Goal: Check status: Check status

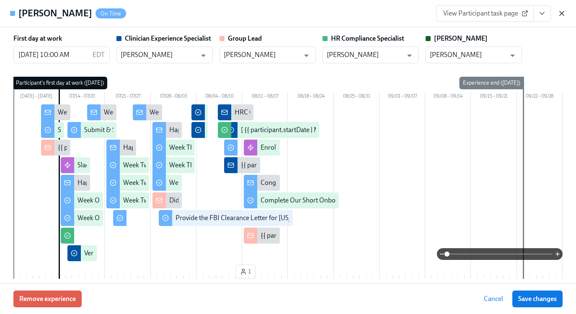
scroll to position [0, 12412]
click at [561, 12] on icon "button" at bounding box center [561, 13] width 8 height 8
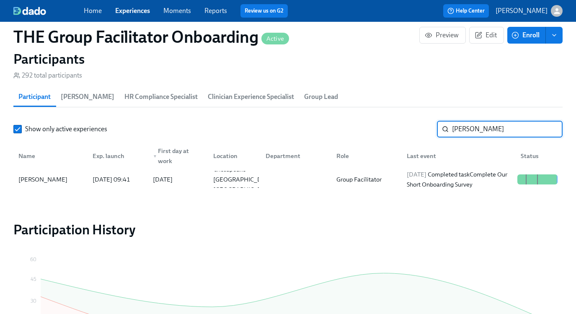
click at [469, 129] on input "[PERSON_NAME]" at bounding box center [507, 129] width 111 height 17
type input "[PERSON_NAME]"
click at [426, 177] on span "[DATE]" at bounding box center [417, 174] width 20 height 8
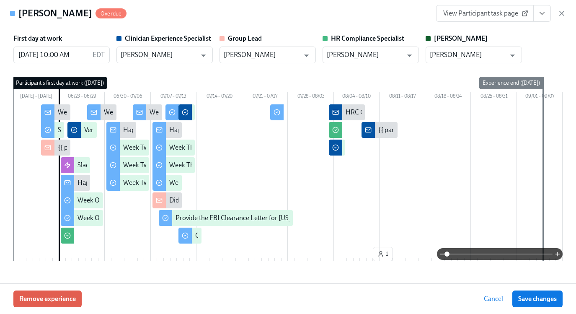
click at [543, 21] on button "View task page" at bounding box center [542, 13] width 18 height 17
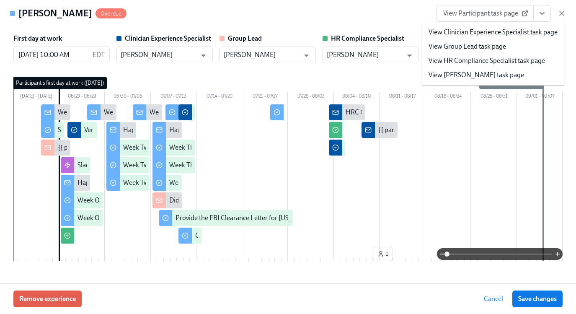
click at [505, 33] on link "View Clinician Experience Specialist task page" at bounding box center [492, 32] width 129 height 9
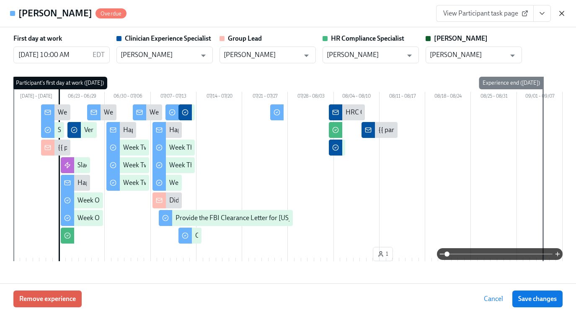
click at [561, 14] on icon "button" at bounding box center [561, 13] width 8 height 8
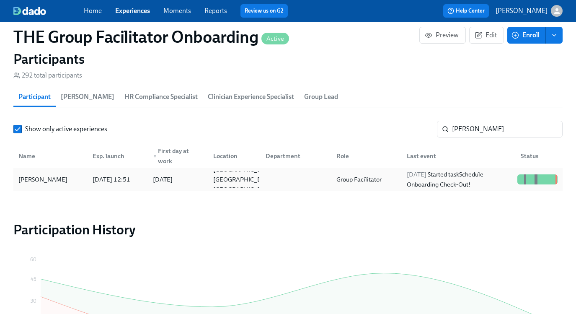
click at [371, 180] on div "Group Facilitator" at bounding box center [359, 179] width 52 height 10
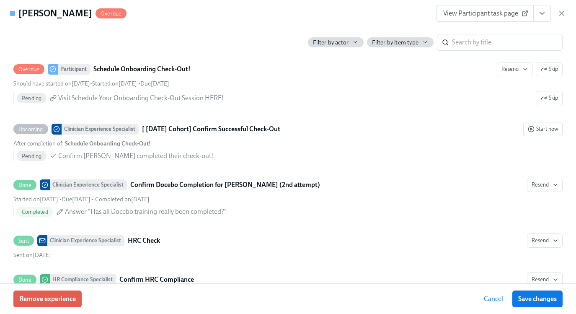
scroll to position [2103, 0]
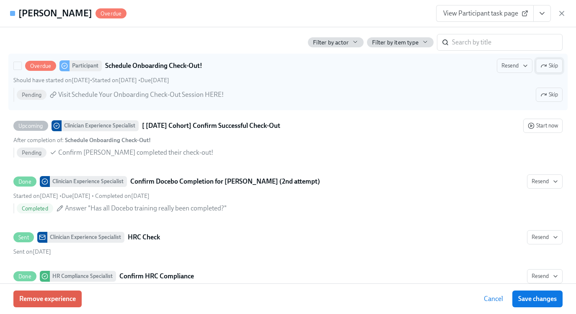
click at [548, 66] on span "Skip" at bounding box center [549, 66] width 18 height 8
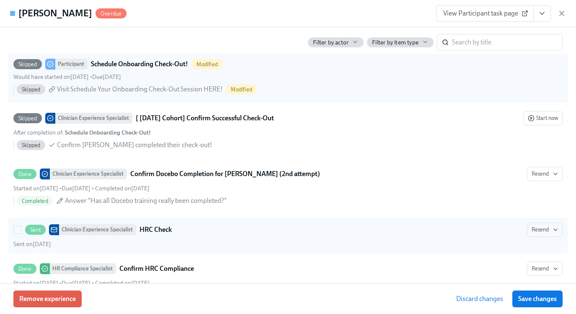
drag, startPoint x: 529, startPoint y: 300, endPoint x: 520, endPoint y: 228, distance: 72.1
click at [520, 228] on div "[PERSON_NAME] Overdue View Participant task page First day at work [DATE] 10:00…" at bounding box center [288, 157] width 576 height 314
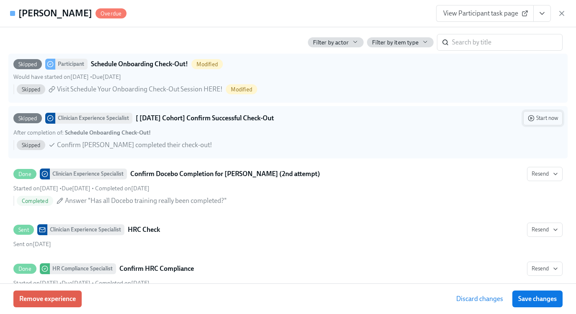
click at [552, 123] on button "Start now" at bounding box center [542, 118] width 39 height 14
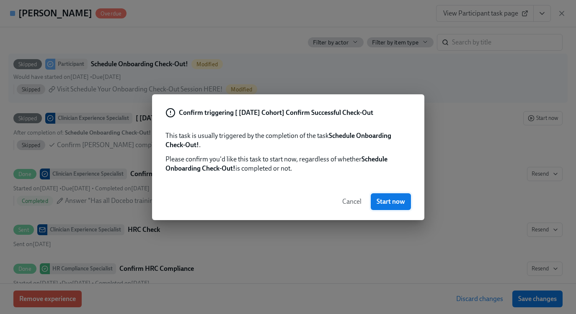
click at [392, 204] on span "Start now" at bounding box center [390, 201] width 28 height 8
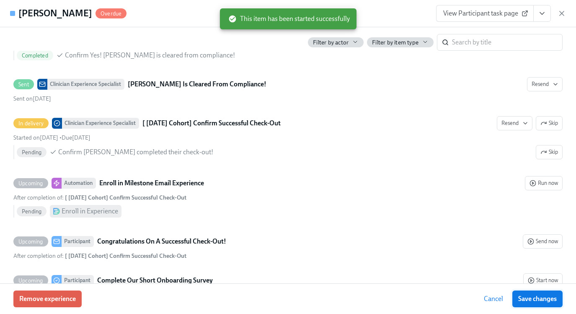
scroll to position [2112, 0]
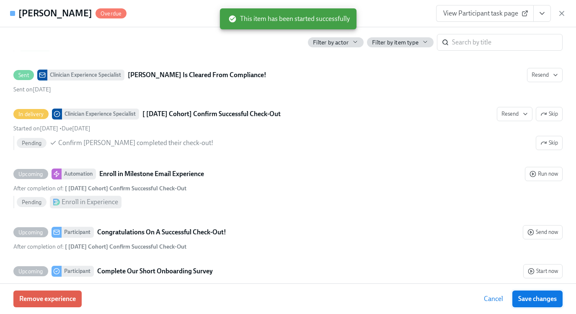
click at [537, 301] on span "Save changes" at bounding box center [537, 298] width 39 height 8
click at [541, 12] on icon "View task page" at bounding box center [542, 13] width 8 height 8
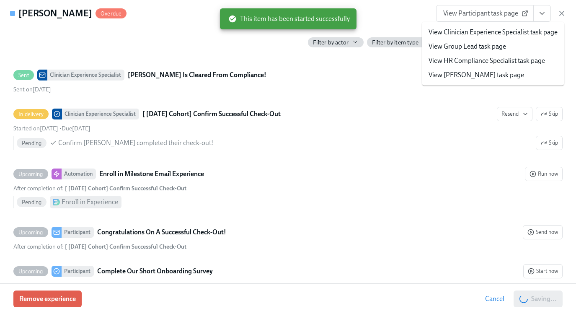
click at [502, 32] on link "View Clinician Experience Specialist task page" at bounding box center [492, 32] width 129 height 9
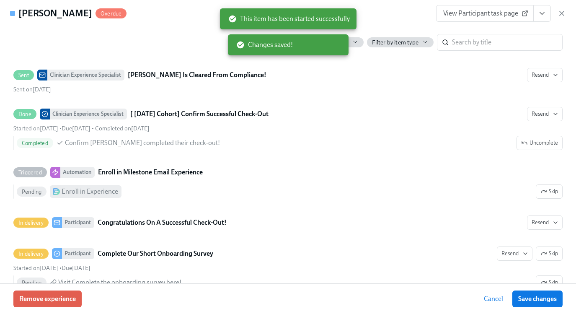
click at [563, 11] on icon "button" at bounding box center [561, 13] width 8 height 8
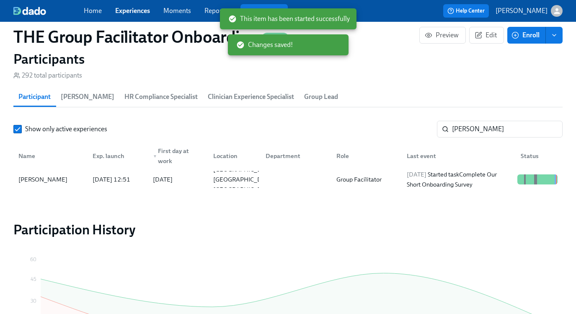
click at [561, 12] on icon "button" at bounding box center [556, 11] width 9 height 9
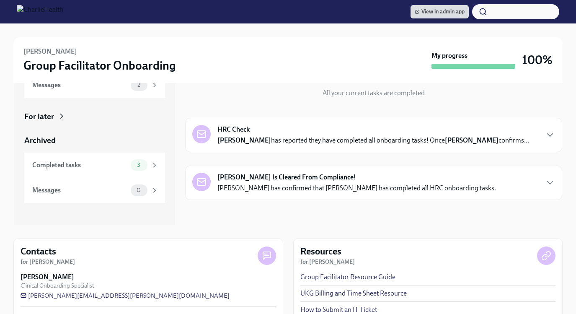
scroll to position [90, 0]
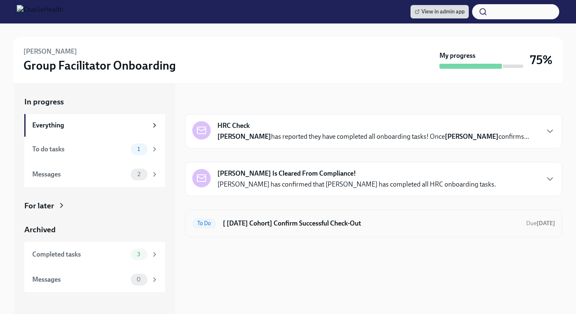
click at [319, 215] on div "To Do [ Jun 23rd Cohort] Confirm Successful Check-Out Due in 13 days" at bounding box center [373, 223] width 377 height 28
click at [308, 230] on div "To Do [ Jun 23rd Cohort] Confirm Successful Check-Out Due in 13 days" at bounding box center [373, 223] width 377 height 28
click at [308, 223] on h6 "[ Jun 23rd Cohort] Confirm Successful Check-Out" at bounding box center [371, 223] width 296 height 9
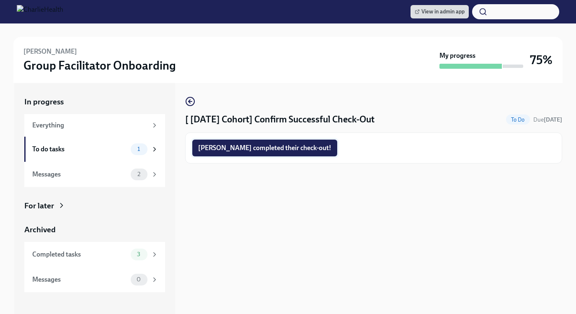
click at [216, 146] on span "Lauren completed their check-out!" at bounding box center [264, 148] width 133 height 8
